Goal: Task Accomplishment & Management: Manage account settings

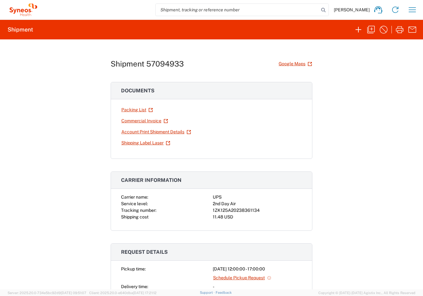
click at [229, 209] on div "1ZK125A20238361134" at bounding box center [257, 210] width 89 height 7
copy div "1ZK125A20238361134"
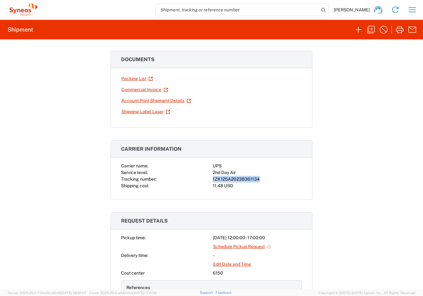
scroll to position [31, 0]
click at [262, 192] on div "Carrier name: UPS Service level: 2nd Day Air Tracking number: 1ZK125A2023836113…" at bounding box center [211, 181] width 201 height 37
click at [226, 176] on div "1ZK125A20238361134" at bounding box center [257, 179] width 89 height 7
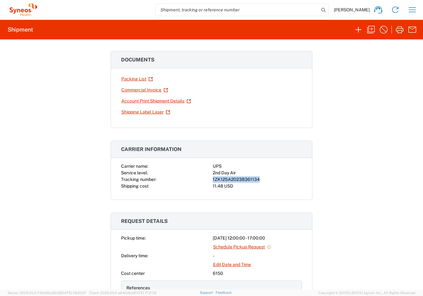
copy div "1ZK125A20238361134"
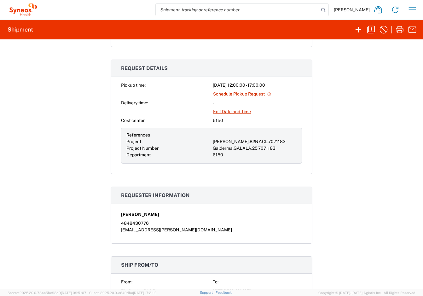
scroll to position [307, 0]
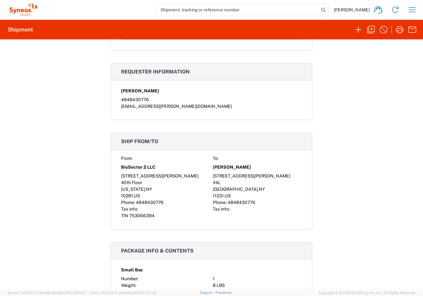
click at [219, 175] on div "[STREET_ADDRESS][PERSON_NAME]" at bounding box center [257, 176] width 89 height 7
copy div "[STREET_ADDRESS][PERSON_NAME]"
click at [372, 26] on icon "button" at bounding box center [371, 30] width 10 height 10
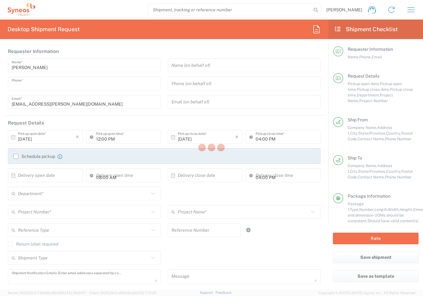
type input "4848430776"
type input "05:00 PM"
type textarea "[EMAIL_ADDRESS][PERSON_NAME][DOMAIN_NAME]"
type input "BioSector 2 LLC- [US_STATE] [GEOGRAPHIC_DATA]"
type input "BioSector 2 LLC"
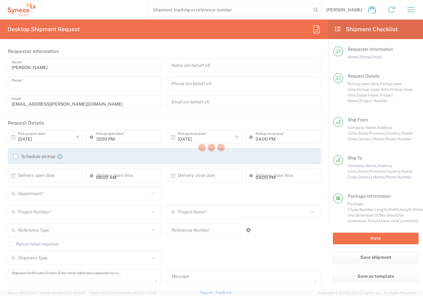
type input "[STREET_ADDRESS][PERSON_NAME]"
type input "40th Floor"
type input "[US_STATE]"
type input "10281"
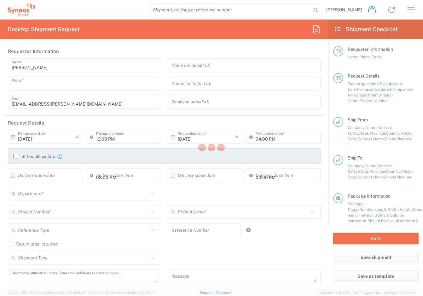
type input "[PERSON_NAME] - ALASTIN Skincare"
type input "4848430776"
type input "[EMAIL_ADDRESS][PERSON_NAME][DOMAIN_NAME]"
type input "Business (General)"
type input "[PERSON_NAME]"
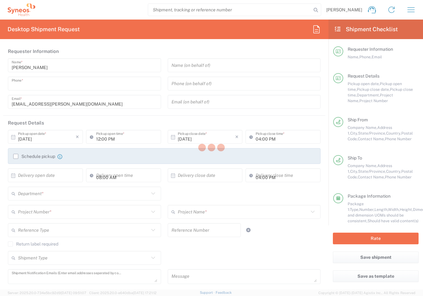
type input "[STREET_ADDRESS][PERSON_NAME]"
type input "#4L"
type input "[GEOGRAPHIC_DATA]"
type input "11231"
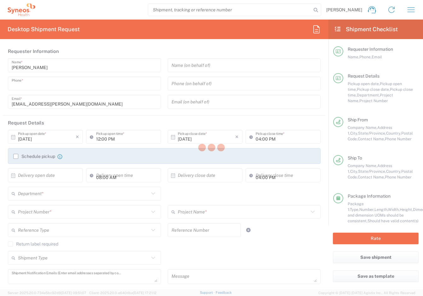
type input "[PERSON_NAME]"
type input "4848430776"
type input "Residential/Home"
type input "BioSector 2 LLC- [US_STATE] [GEOGRAPHIC_DATA]"
type input "Sender/Shipper"
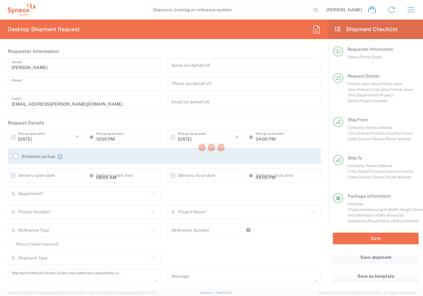
type input "Sender/Shipper"
type input "Yes"
type input "[PERSON_NAME].B2NY.CL.7071183"
type input "[US_STATE]"
type input "Small Box"
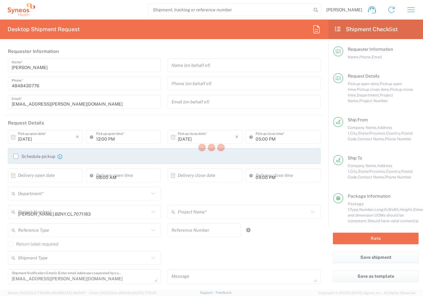
type input "Galderma.GALALA.25.7071183"
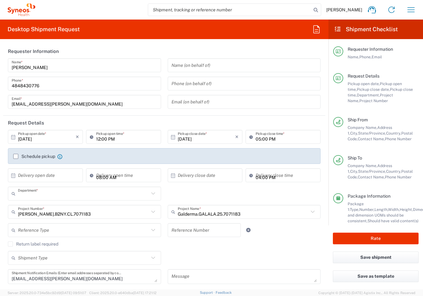
type input "6150"
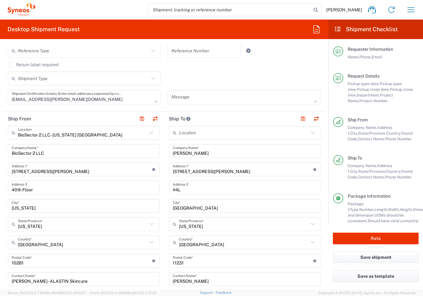
scroll to position [180, 0]
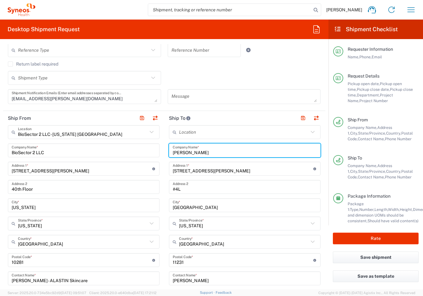
click at [194, 151] on input "[PERSON_NAME]" at bounding box center [245, 150] width 144 height 11
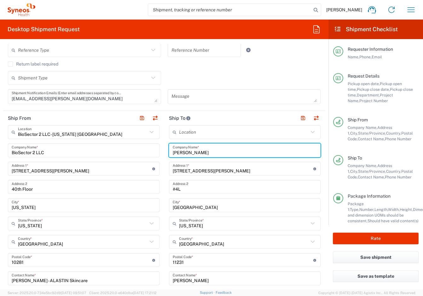
type input "[PERSON_NAME]"
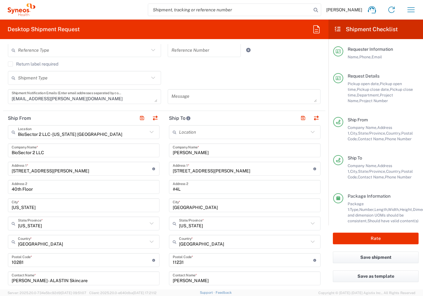
click at [237, 167] on input "[STREET_ADDRESS][PERSON_NAME]" at bounding box center [243, 168] width 140 height 11
paste input "[STREET_ADDRESS][PERSON_NAME]"
drag, startPoint x: 197, startPoint y: 170, endPoint x: 231, endPoint y: 173, distance: 34.8
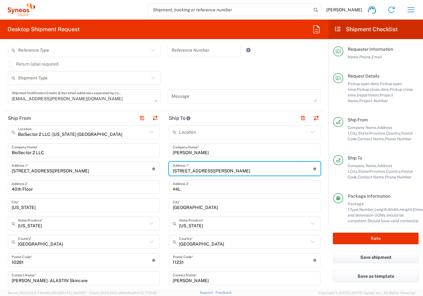
click at [231, 173] on div "[STREET_ADDRESS][PERSON_NAME] Address 1 * For cross streets use street names wi…" at bounding box center [244, 169] width 151 height 14
type input "[STREET_ADDRESS][PERSON_NAME]"
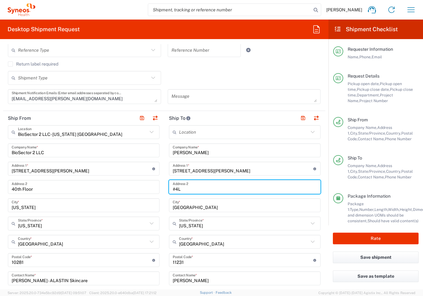
paste input "Unit 207"
click at [173, 188] on input "Unit 207" at bounding box center [245, 186] width 144 height 11
type input "Unit 207"
click at [186, 206] on input "[GEOGRAPHIC_DATA]" at bounding box center [245, 205] width 144 height 11
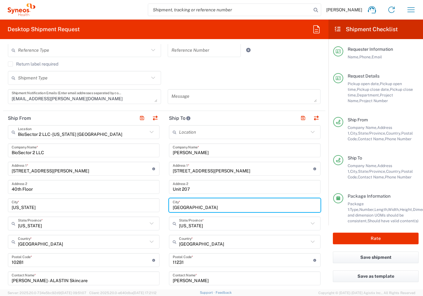
click at [186, 206] on input "[GEOGRAPHIC_DATA]" at bounding box center [245, 205] width 144 height 11
type input "[GEOGRAPHIC_DATA]"
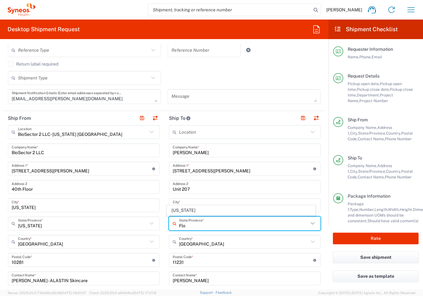
click at [186, 206] on span "[US_STATE]" at bounding box center [241, 210] width 148 height 10
type input "[US_STATE]"
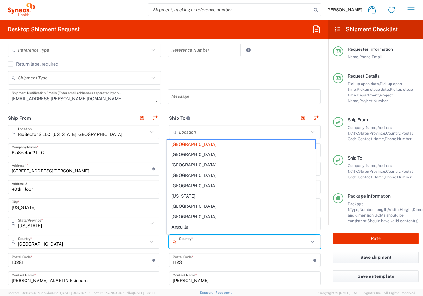
type input "[GEOGRAPHIC_DATA]"
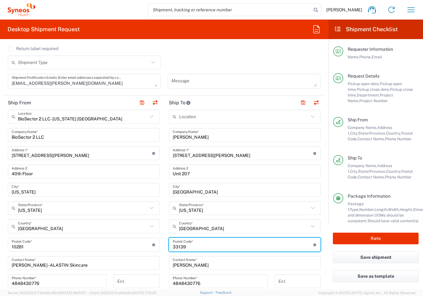
scroll to position [197, 0]
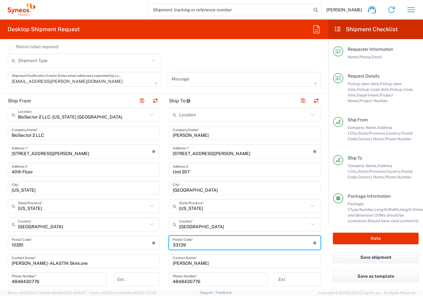
type input "33139"
click at [187, 136] on input "[PERSON_NAME]" at bounding box center [245, 133] width 144 height 11
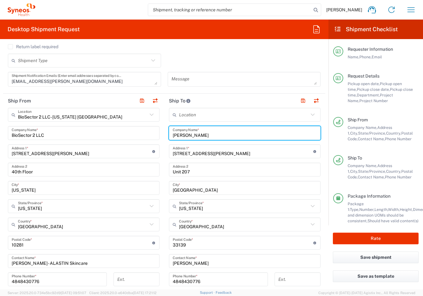
click at [187, 136] on input "[PERSON_NAME]" at bounding box center [245, 133] width 144 height 11
click at [177, 260] on input "[PERSON_NAME]" at bounding box center [245, 260] width 144 height 11
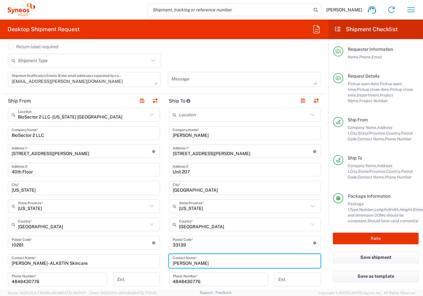
click at [177, 260] on input "[PERSON_NAME]" at bounding box center [245, 260] width 144 height 11
paste input "[PERSON_NAME]"
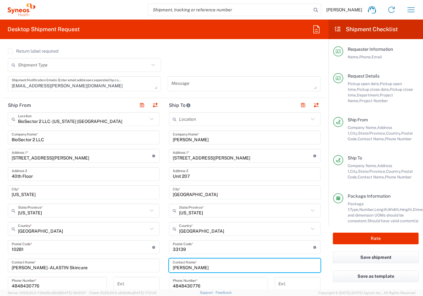
scroll to position [287, 0]
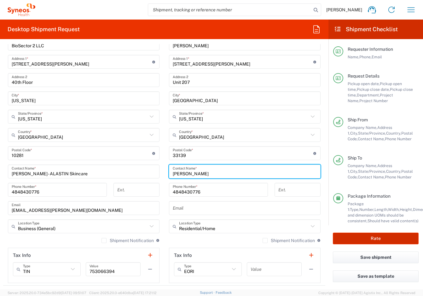
type input "[PERSON_NAME]"
click at [360, 240] on button "Rate" at bounding box center [376, 238] width 86 height 12
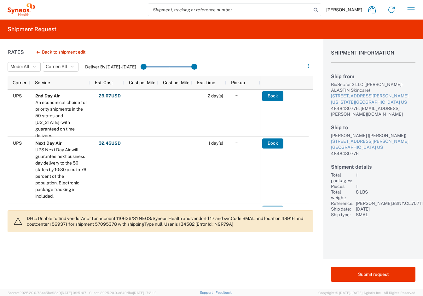
click at [165, 279] on div "Rates Back to shipment edit Mode: All All SMAL Carrier: All All FedEx Express U…" at bounding box center [156, 164] width 313 height 250
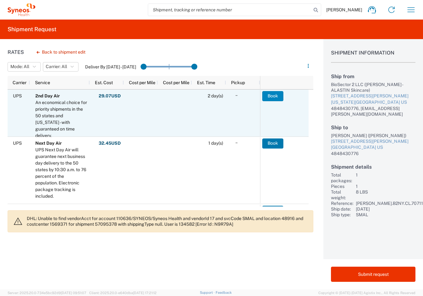
click at [282, 98] on button "Book" at bounding box center [272, 96] width 21 height 10
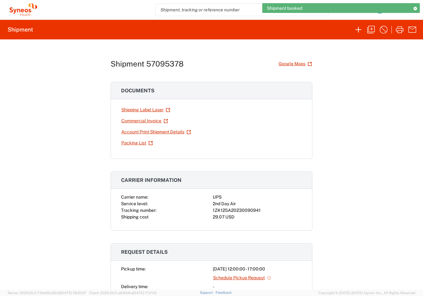
click at [215, 209] on div "1ZK125A20230090941" at bounding box center [257, 210] width 89 height 7
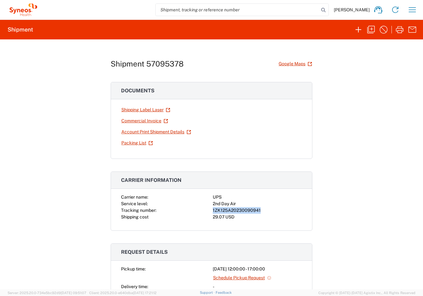
copy div "1ZK125A20230090941"
click at [133, 110] on link "Shipping Label Laser" at bounding box center [145, 109] width 49 height 11
click at [410, 10] on icon "button" at bounding box center [412, 10] width 10 height 10
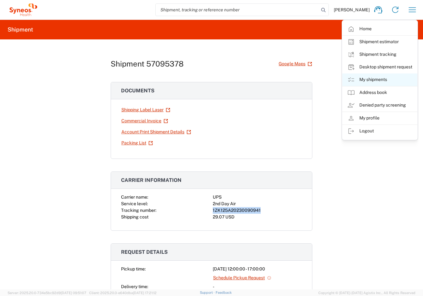
click at [359, 80] on link "My shipments" at bounding box center [379, 79] width 75 height 13
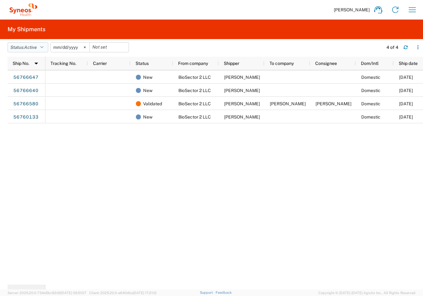
click at [46, 47] on button "Status: Active" at bounding box center [28, 47] width 41 height 10
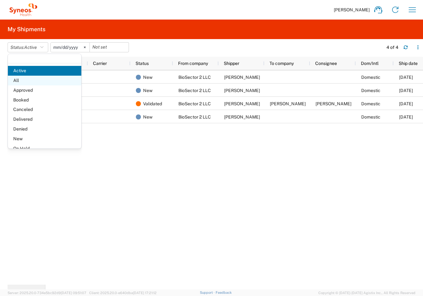
click at [33, 78] on span "All" at bounding box center [44, 81] width 73 height 10
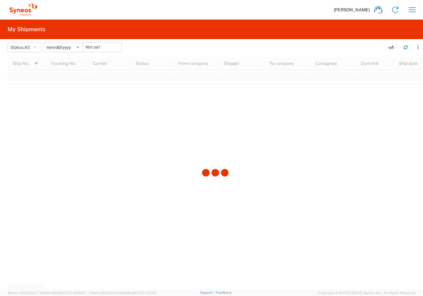
click at [82, 46] on svg-icon at bounding box center [77, 47] width 9 height 9
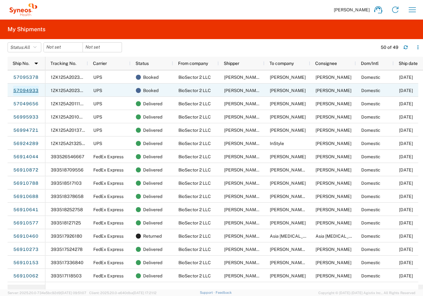
click at [29, 89] on link "57094933" at bounding box center [26, 91] width 26 height 10
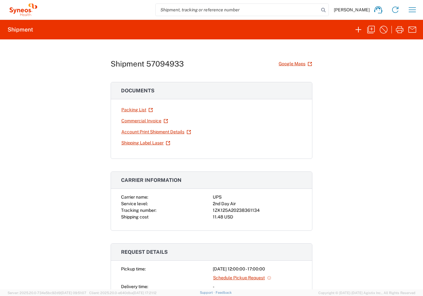
scroll to position [2, 0]
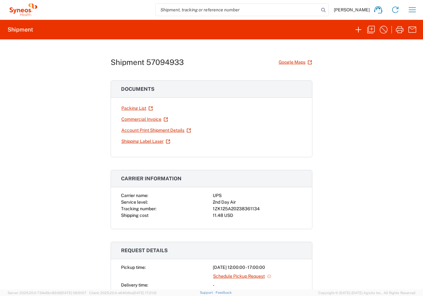
click at [232, 207] on div "1ZK125A20238361134" at bounding box center [257, 208] width 89 height 7
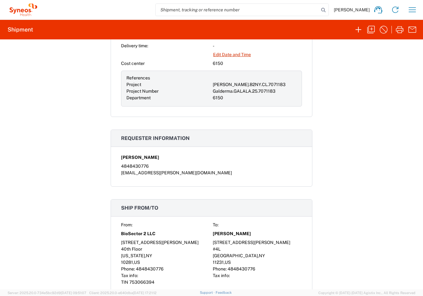
scroll to position [0, 0]
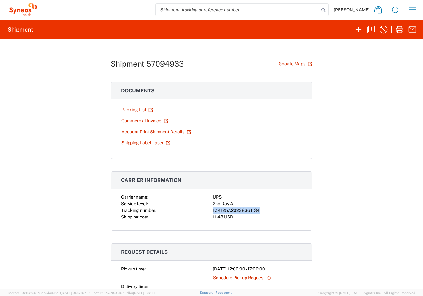
click at [75, 113] on div "Shipment 57094933 Google Maps Documents Packing List Commercial Invoice Account…" at bounding box center [211, 164] width 423 height 250
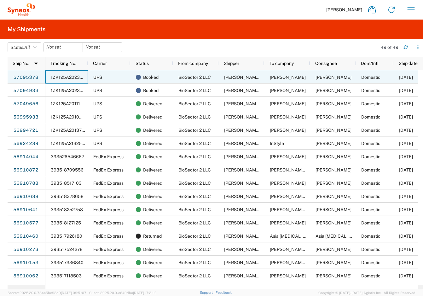
drag, startPoint x: 75, startPoint y: 113, endPoint x: 65, endPoint y: 77, distance: 36.9
click at [65, 77] on span "1ZK125A20230090941" at bounding box center [75, 77] width 48 height 5
click at [30, 76] on link "57095378" at bounding box center [26, 77] width 26 height 10
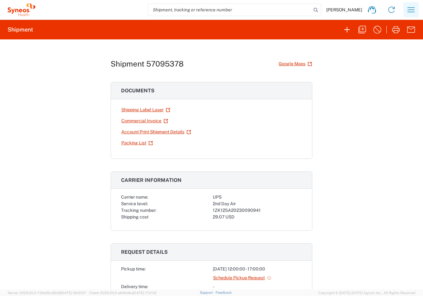
click at [413, 12] on icon "button" at bounding box center [410, 9] width 7 height 5
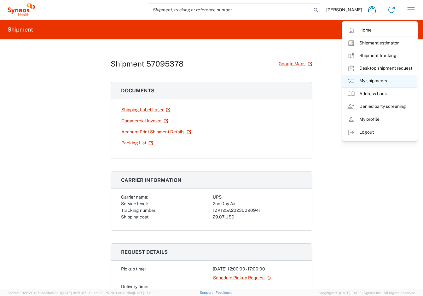
click at [360, 86] on link "My shipments" at bounding box center [379, 81] width 75 height 13
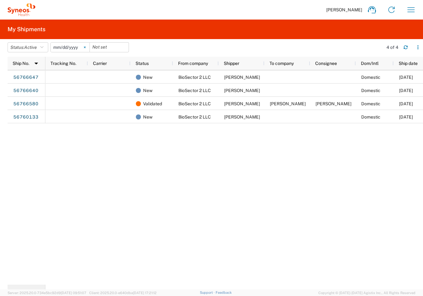
click at [89, 48] on svg-icon at bounding box center [84, 47] width 9 height 9
click at [46, 48] on button "Status: Active" at bounding box center [28, 47] width 41 height 10
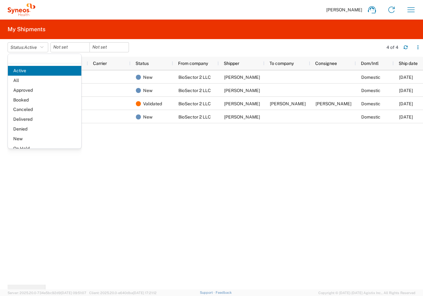
click at [130, 158] on div "New BioSector 2 LLC [PERSON_NAME] Domestic [DATE] New BioSector 2 LLC [PERSON_N…" at bounding box center [233, 177] width 377 height 214
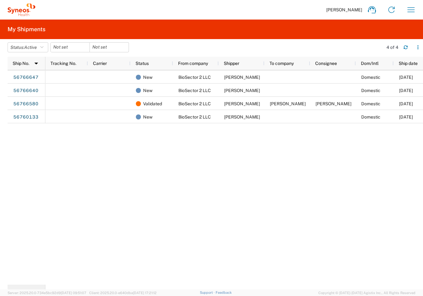
drag, startPoint x: 130, startPoint y: 158, endPoint x: 64, endPoint y: 111, distance: 81.1
click at [64, 111] on div "New BioSector 2 LLC [PERSON_NAME] Domestic [DATE] New BioSector 2 LLC [PERSON_N…" at bounding box center [233, 177] width 377 height 214
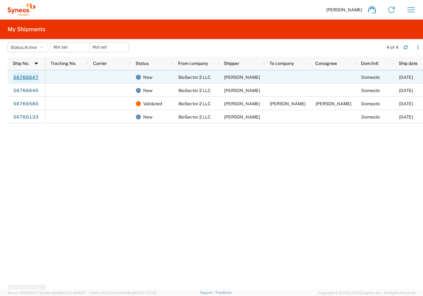
click at [30, 77] on link "56766647" at bounding box center [26, 77] width 26 height 10
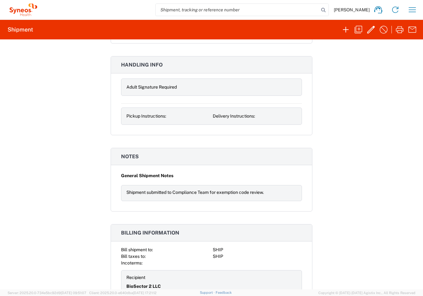
scroll to position [547, 0]
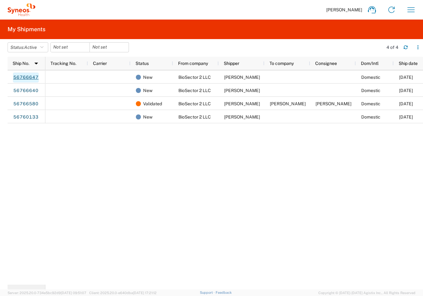
click at [23, 79] on link "56766647" at bounding box center [26, 77] width 26 height 10
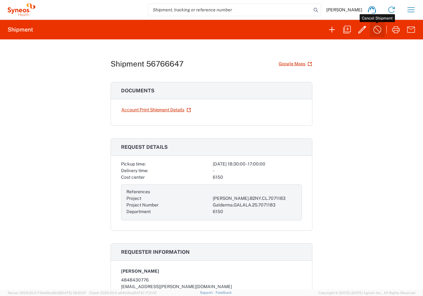
click at [377, 31] on icon "button" at bounding box center [377, 30] width 10 height 10
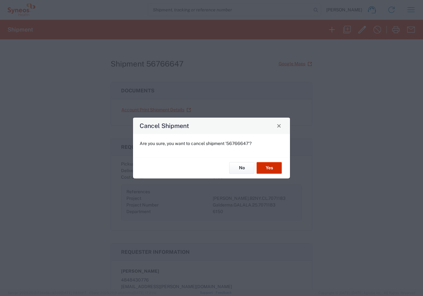
click at [266, 165] on button "Yes" at bounding box center [268, 168] width 25 height 12
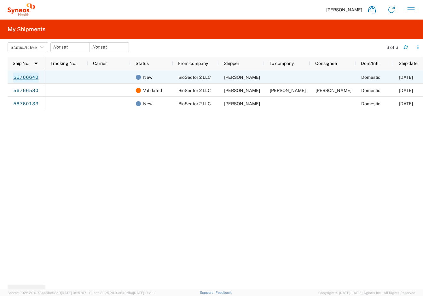
click at [34, 78] on link "56766640" at bounding box center [26, 77] width 26 height 10
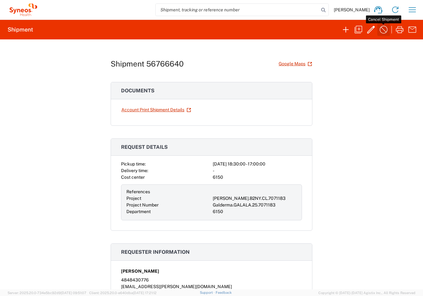
click at [381, 33] on icon "button" at bounding box center [383, 30] width 10 height 10
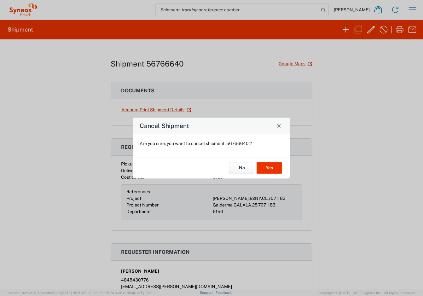
click at [264, 159] on div "No Yes" at bounding box center [211, 167] width 157 height 21
click at [264, 162] on button "Yes" at bounding box center [268, 168] width 25 height 12
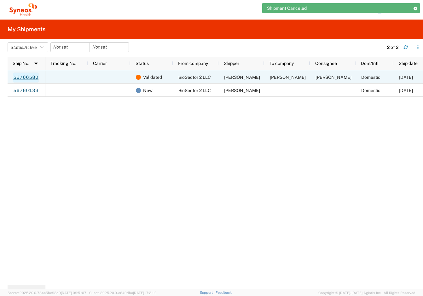
click at [32, 79] on link "56766580" at bounding box center [26, 77] width 26 height 10
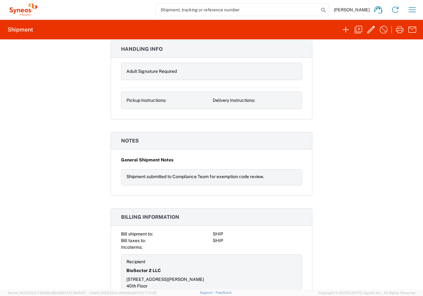
scroll to position [515, 0]
click at [384, 36] on agx-form-header "Shipment" at bounding box center [211, 30] width 423 height 20
click at [382, 34] on icon "button" at bounding box center [383, 30] width 10 height 10
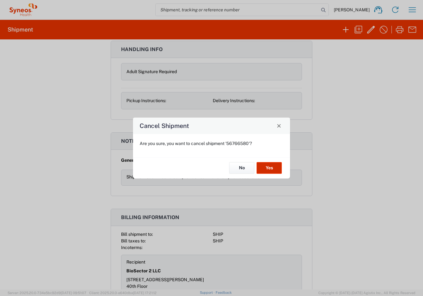
click at [264, 169] on button "Yes" at bounding box center [268, 168] width 25 height 12
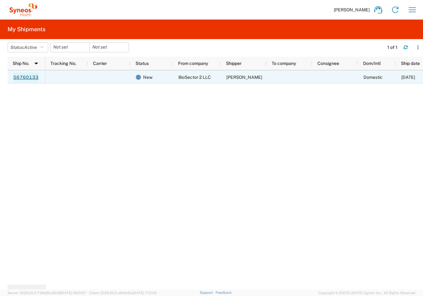
click at [21, 75] on link "56760133" at bounding box center [26, 77] width 26 height 10
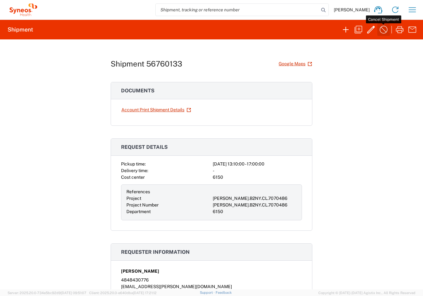
click at [385, 27] on icon "button" at bounding box center [383, 30] width 10 height 10
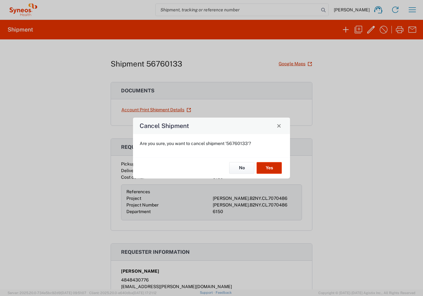
click at [271, 163] on button "Yes" at bounding box center [268, 168] width 25 height 12
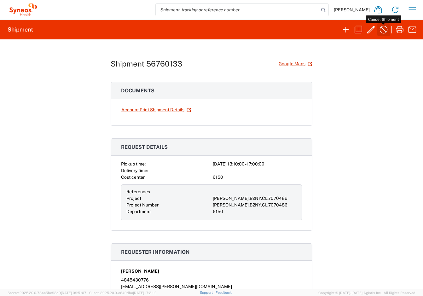
click at [385, 29] on icon "button" at bounding box center [383, 30] width 10 height 10
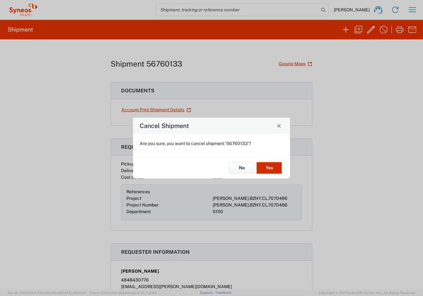
click at [268, 165] on button "Yes" at bounding box center [268, 168] width 25 height 12
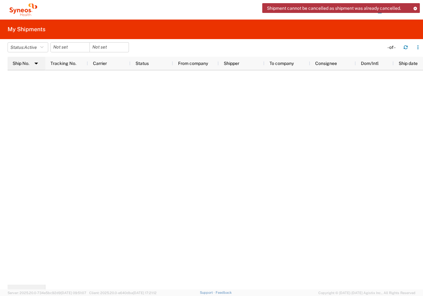
click at [33, 59] on img at bounding box center [36, 63] width 10 height 10
click at [28, 49] on span "Active" at bounding box center [30, 47] width 13 height 5
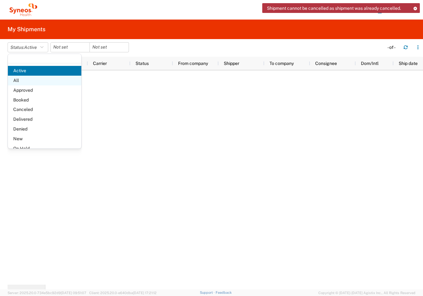
click at [26, 79] on span "All" at bounding box center [44, 81] width 73 height 10
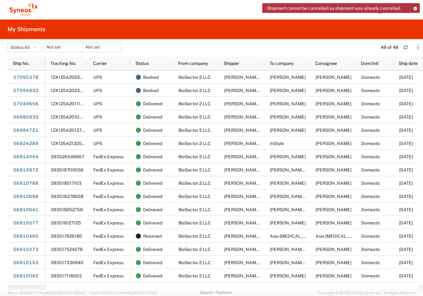
click at [78, 55] on agx-table-filter-chips "Status: All Active All Approved Booked Canceled Delivered Denied New On Hold Pe…" at bounding box center [191, 49] width 366 height 14
